Goal: Information Seeking & Learning: Learn about a topic

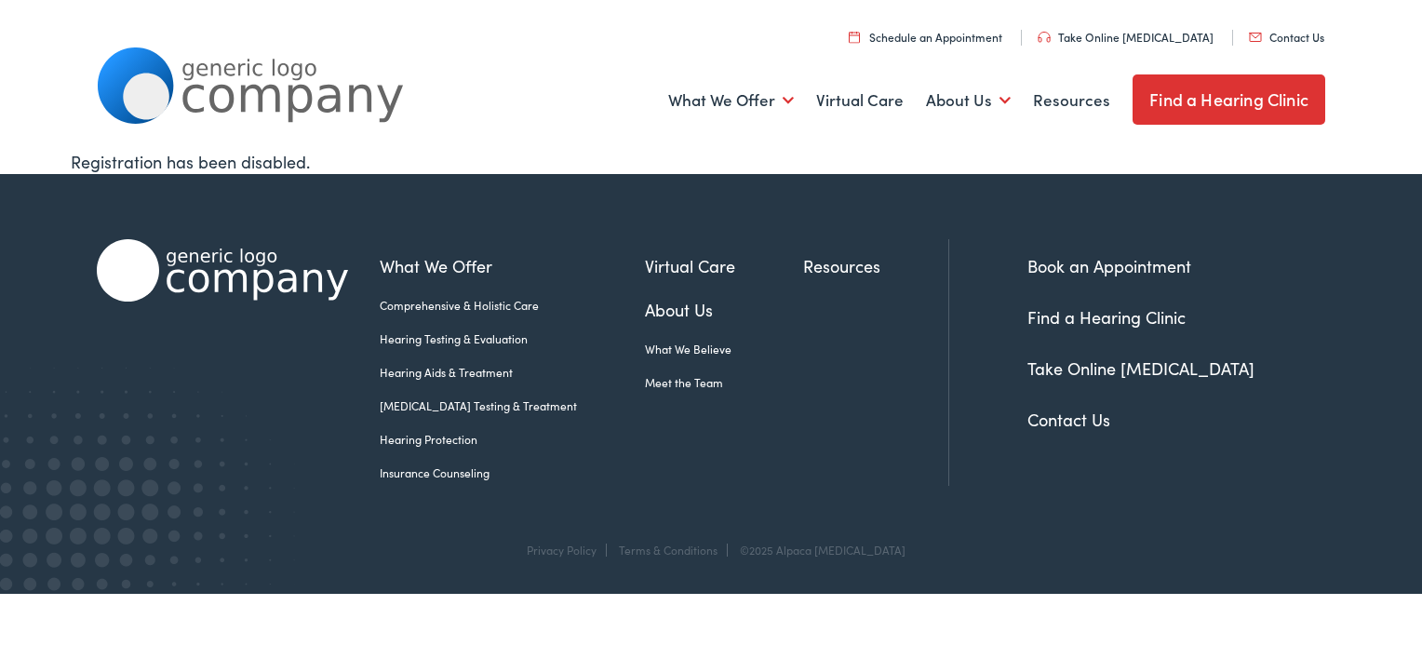
click at [473, 475] on link "Insurance Counseling" at bounding box center [512, 472] width 265 height 17
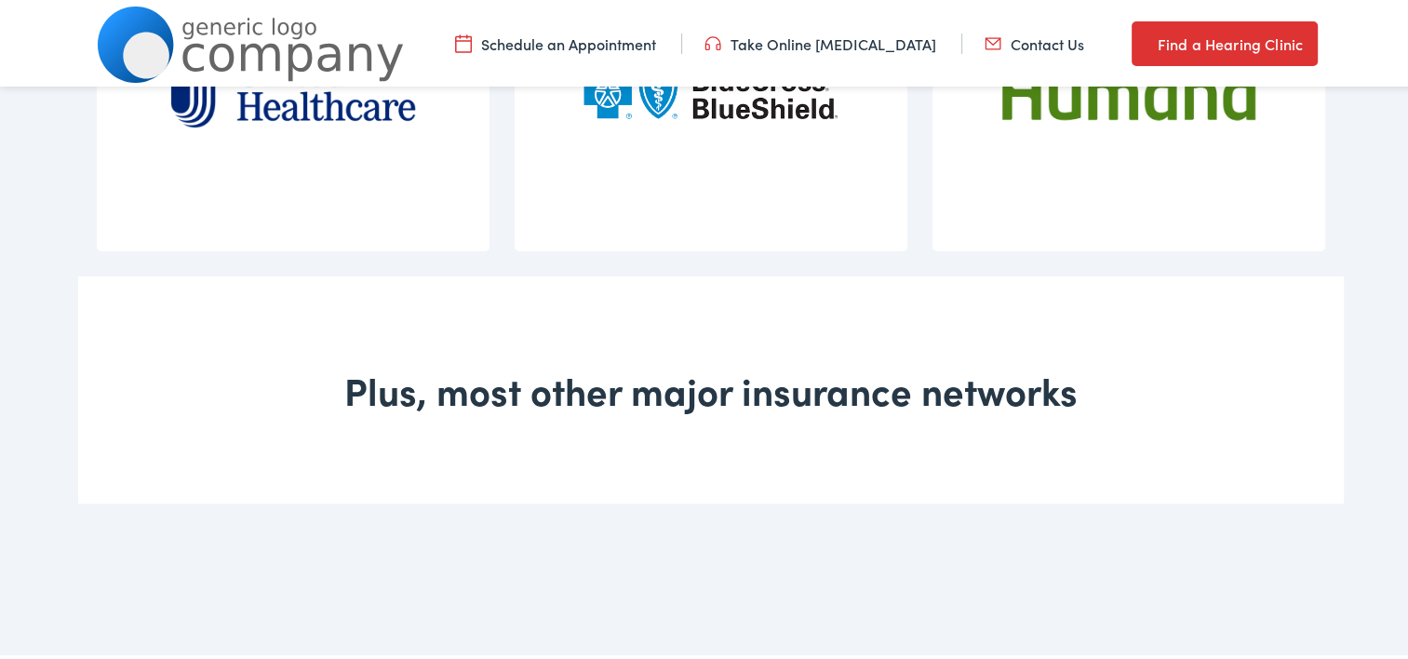
scroll to position [1676, 0]
